Goal: Task Accomplishment & Management: Use online tool/utility

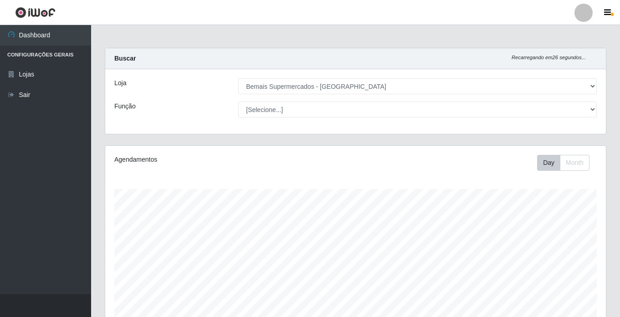
select select "250"
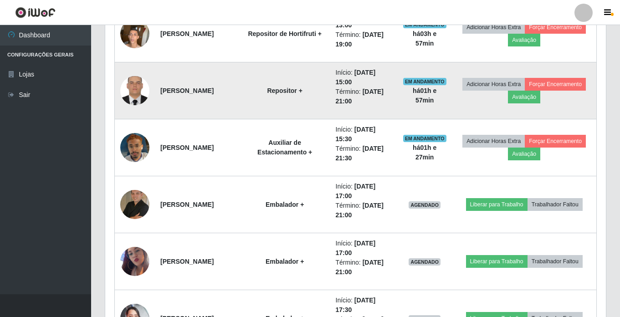
scroll to position [410, 0]
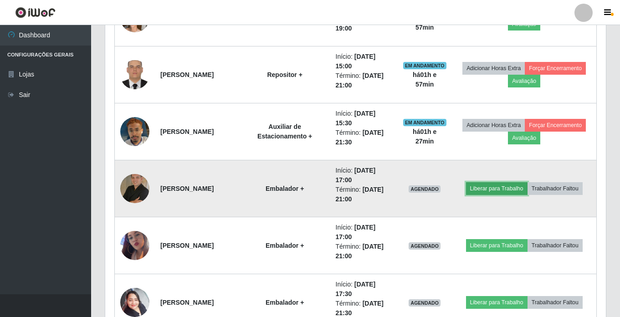
click at [494, 191] on button "Liberar para Trabalho" at bounding box center [496, 188] width 61 height 13
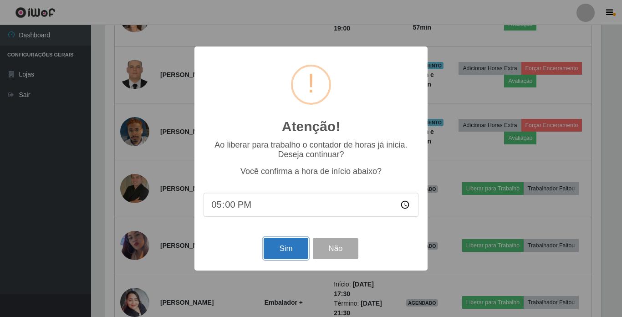
click at [286, 250] on button "Sim" at bounding box center [286, 248] width 44 height 21
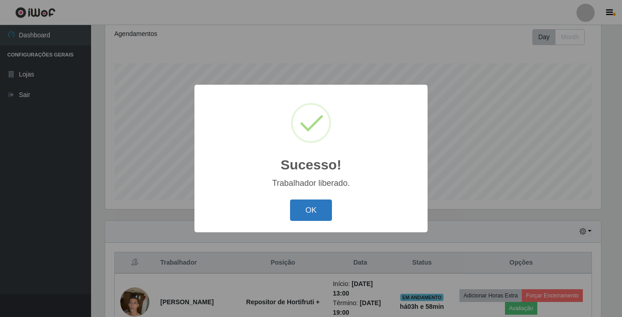
click at [295, 210] on button "OK" at bounding box center [311, 209] width 42 height 21
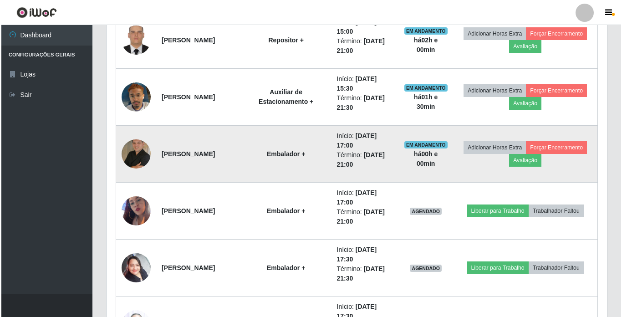
scroll to position [490, 0]
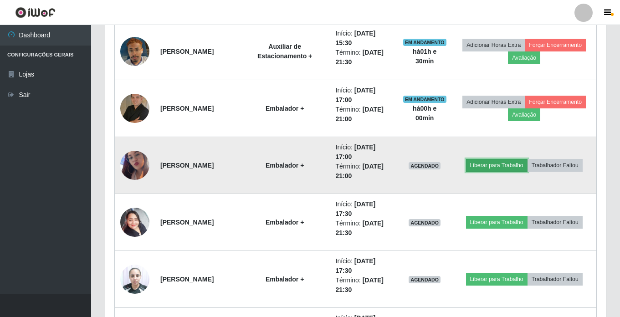
click at [489, 165] on button "Liberar para Trabalho" at bounding box center [496, 165] width 61 height 13
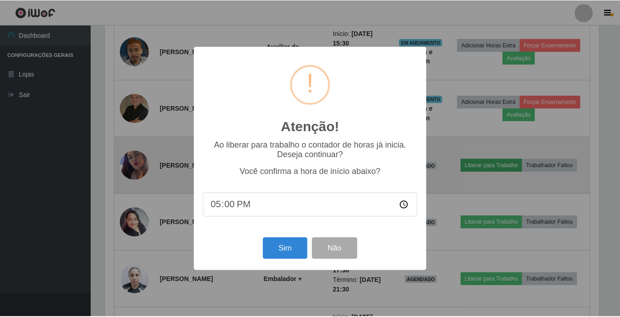
scroll to position [189, 496]
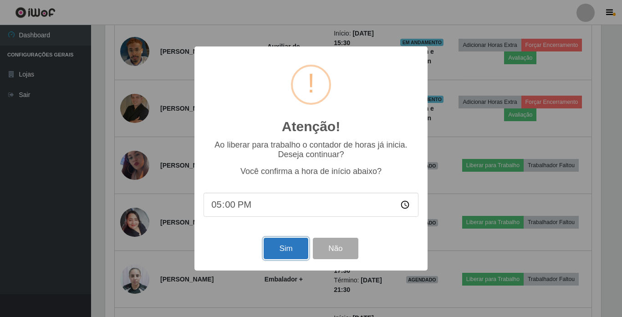
click at [280, 246] on button "Sim" at bounding box center [286, 248] width 44 height 21
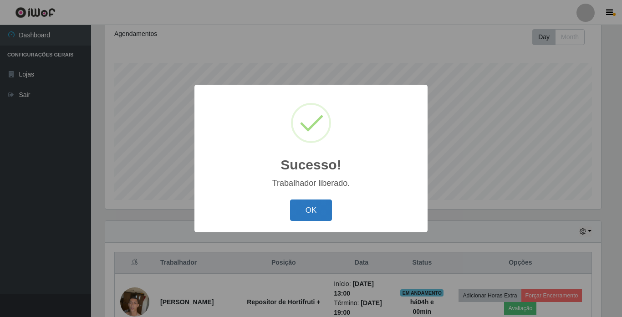
click at [312, 213] on button "OK" at bounding box center [311, 209] width 42 height 21
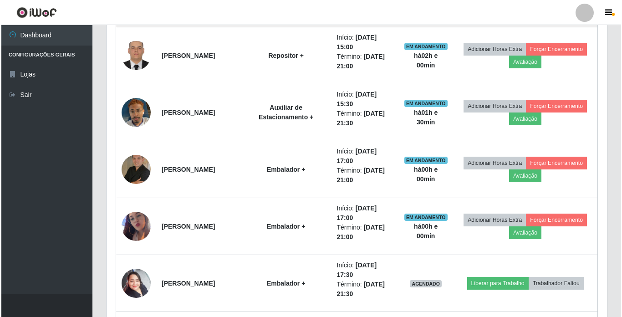
scroll to position [444, 0]
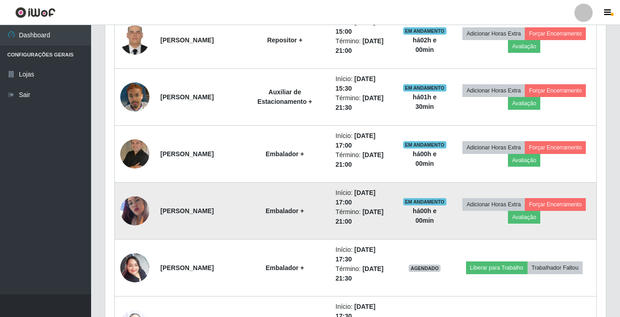
click at [137, 210] on img at bounding box center [134, 211] width 29 height 52
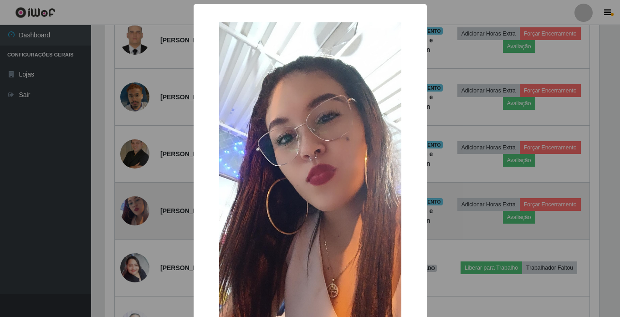
scroll to position [189, 496]
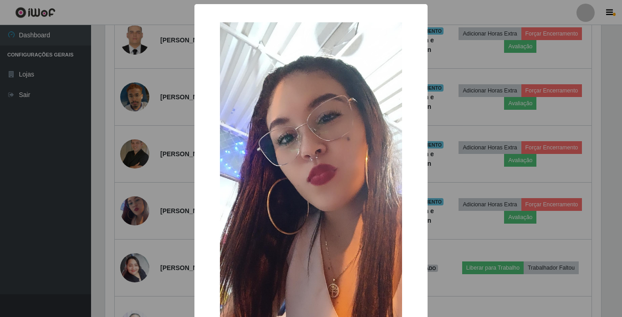
click at [470, 55] on div "× OK Cancel" at bounding box center [311, 158] width 622 height 317
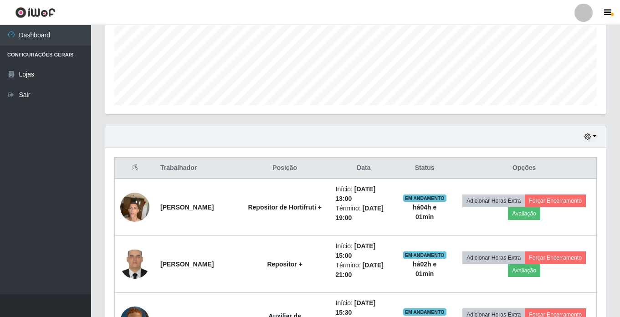
scroll to position [217, 0]
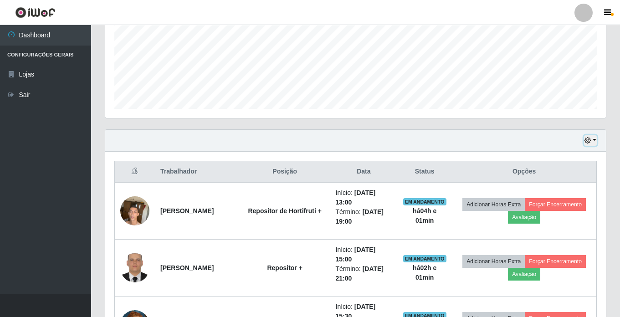
click at [586, 141] on icon "button" at bounding box center [587, 140] width 6 height 6
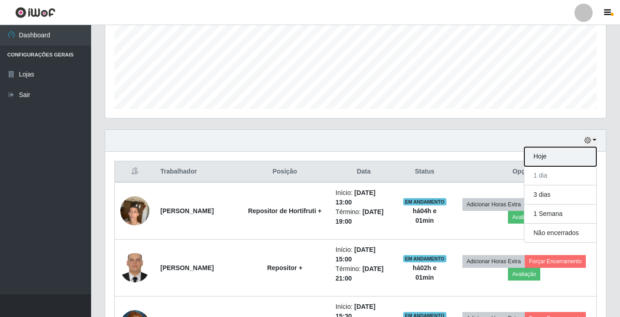
click at [569, 153] on button "Hoje" at bounding box center [560, 156] width 72 height 19
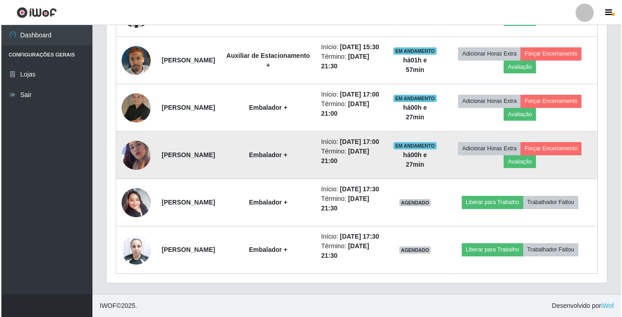
scroll to position [524, 0]
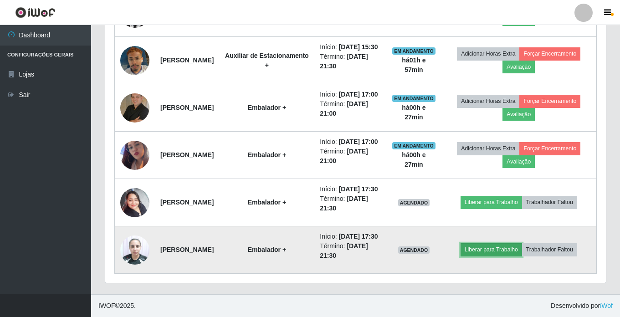
click at [494, 245] on button "Liberar para Trabalho" at bounding box center [490, 249] width 61 height 13
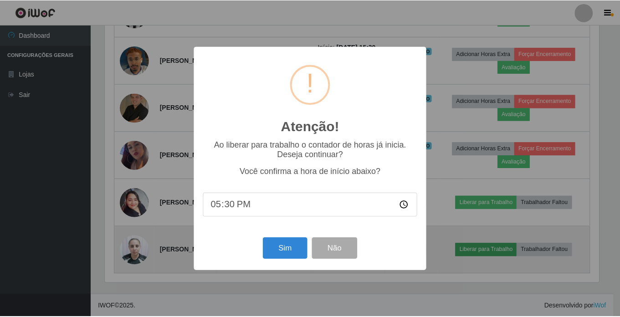
scroll to position [189, 496]
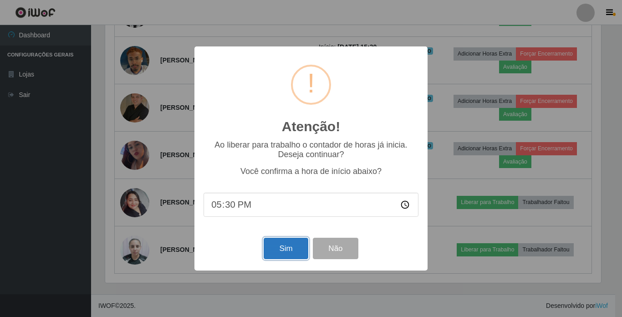
click at [291, 249] on button "Sim" at bounding box center [286, 248] width 44 height 21
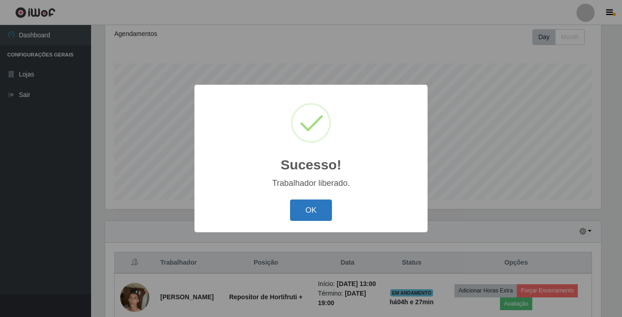
click at [309, 211] on button "OK" at bounding box center [311, 209] width 42 height 21
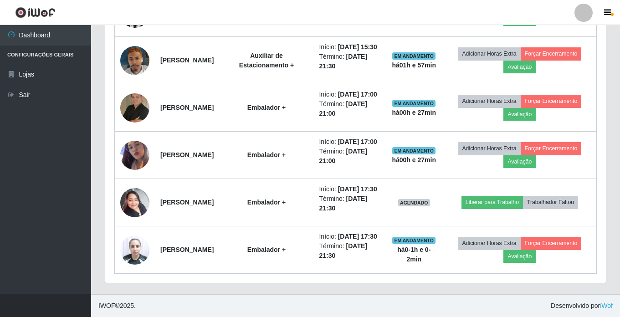
scroll to position [524, 0]
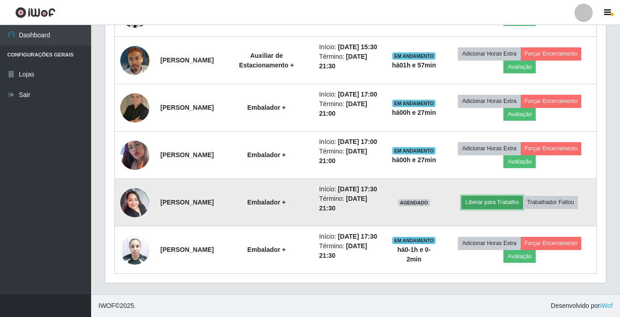
click at [503, 196] on button "Liberar para Trabalho" at bounding box center [491, 202] width 61 height 13
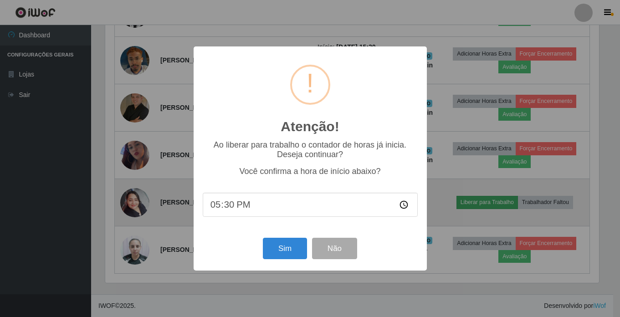
scroll to position [189, 496]
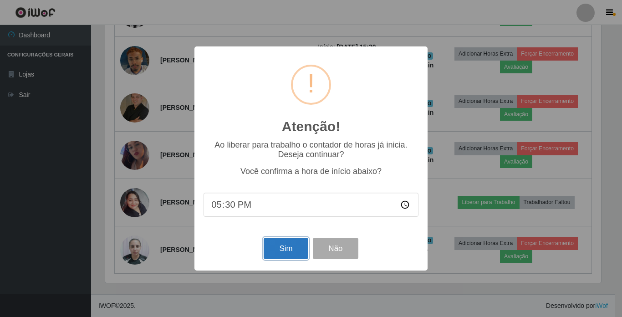
click at [283, 244] on button "Sim" at bounding box center [286, 248] width 44 height 21
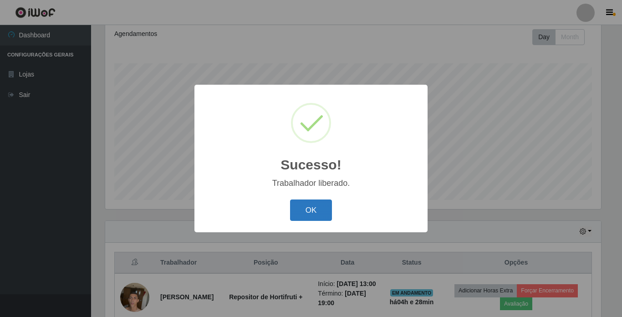
click at [326, 212] on button "OK" at bounding box center [311, 209] width 42 height 21
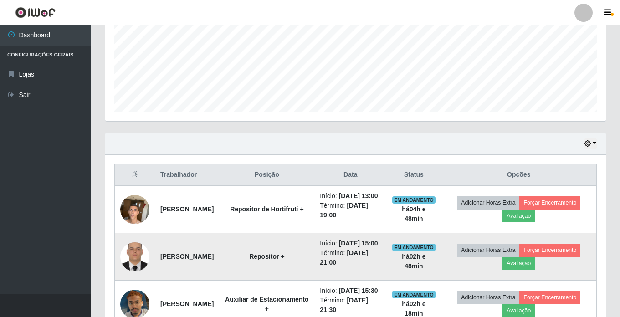
scroll to position [160, 0]
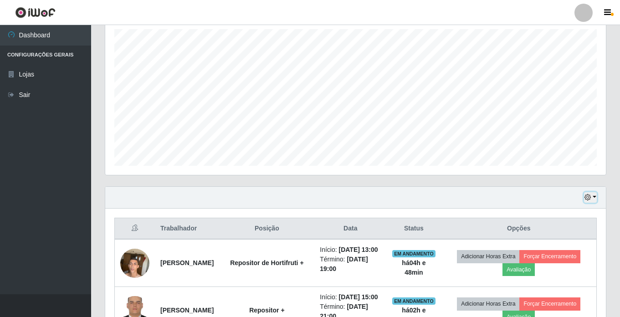
click at [596, 196] on button "button" at bounding box center [590, 197] width 13 height 10
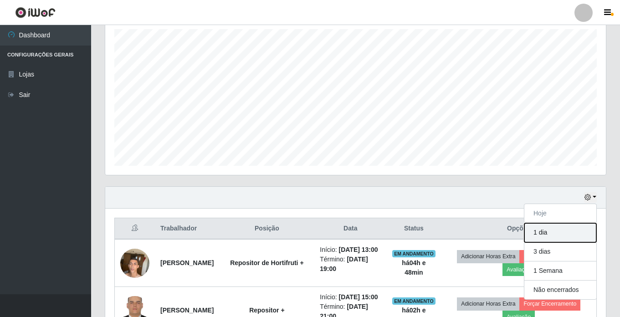
click at [549, 233] on button "1 dia" at bounding box center [560, 232] width 72 height 19
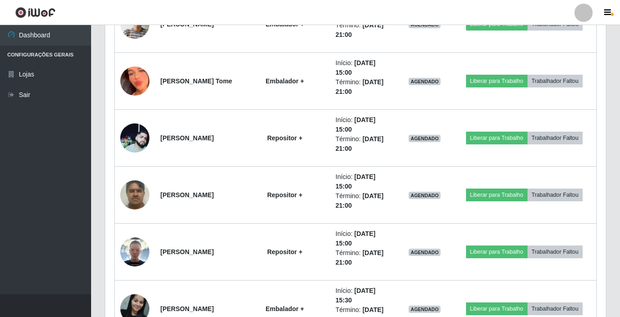
scroll to position [1594, 0]
